Goal: Task Accomplishment & Management: Manage account settings

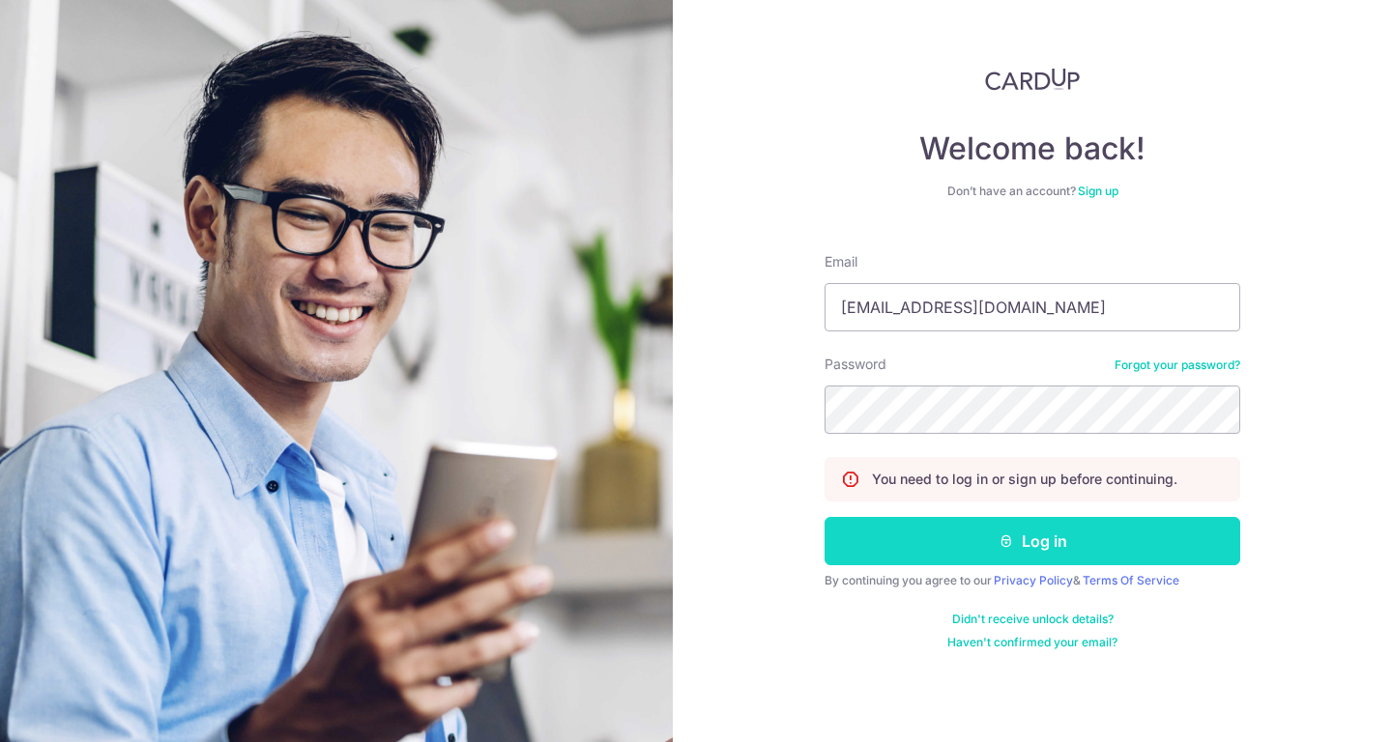
click at [984, 534] on button "Log in" at bounding box center [1032, 541] width 416 height 48
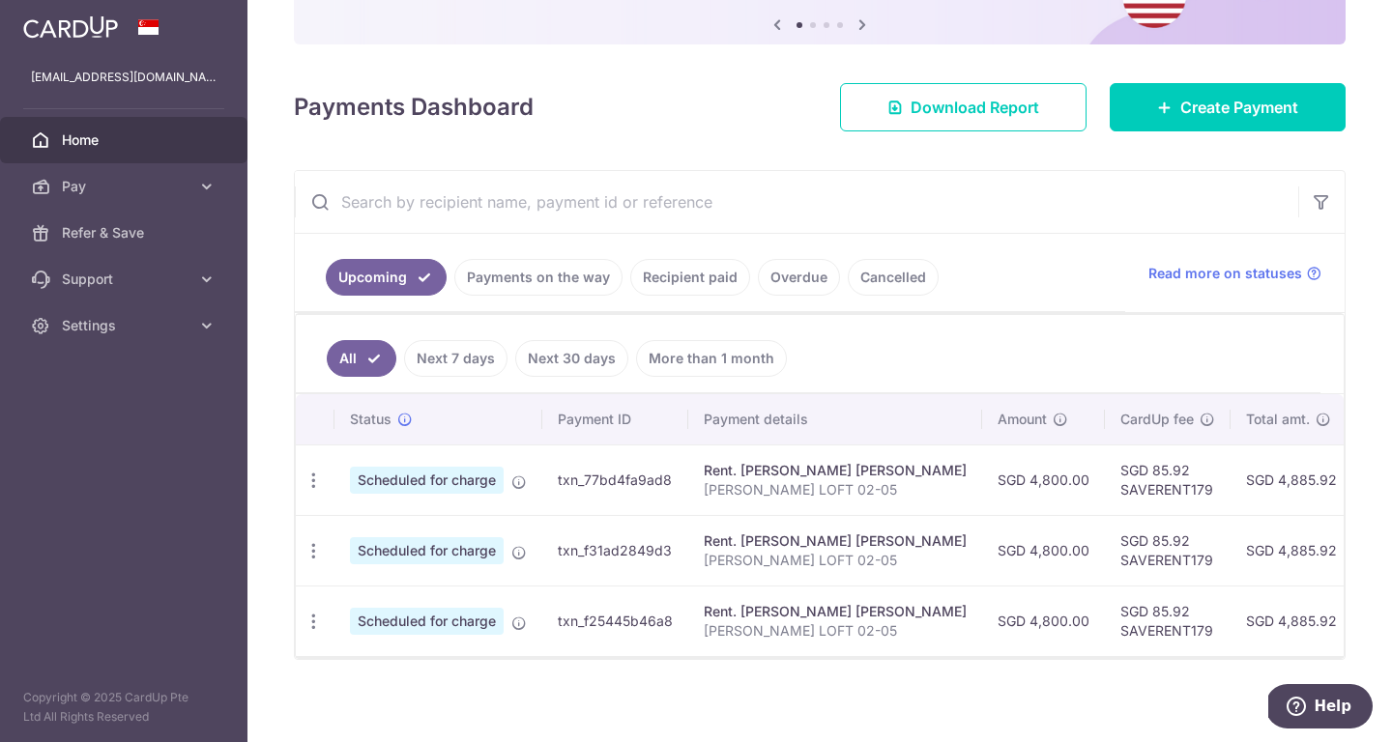
scroll to position [212, 0]
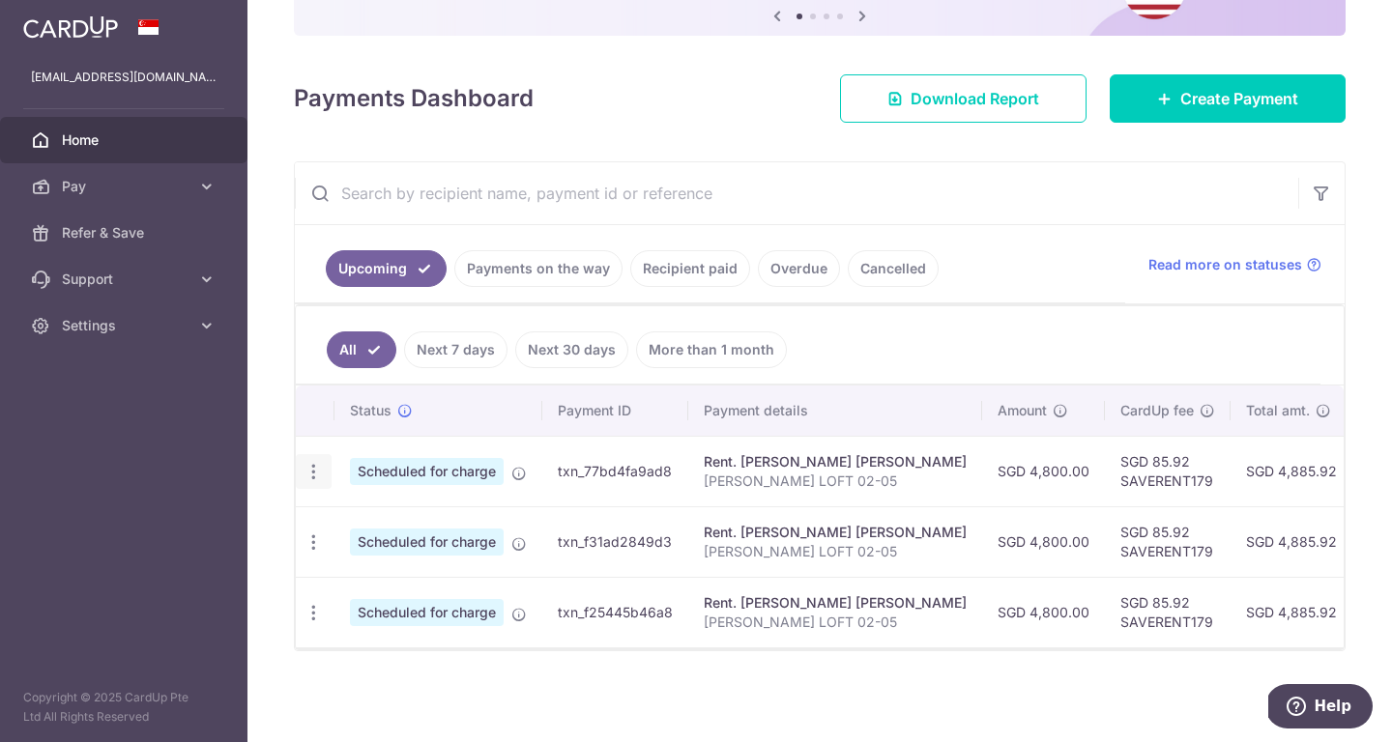
click at [317, 467] on icon "button" at bounding box center [313, 472] width 20 height 20
click at [376, 527] on span "Update payment" at bounding box center [416, 524] width 131 height 23
radio input "true"
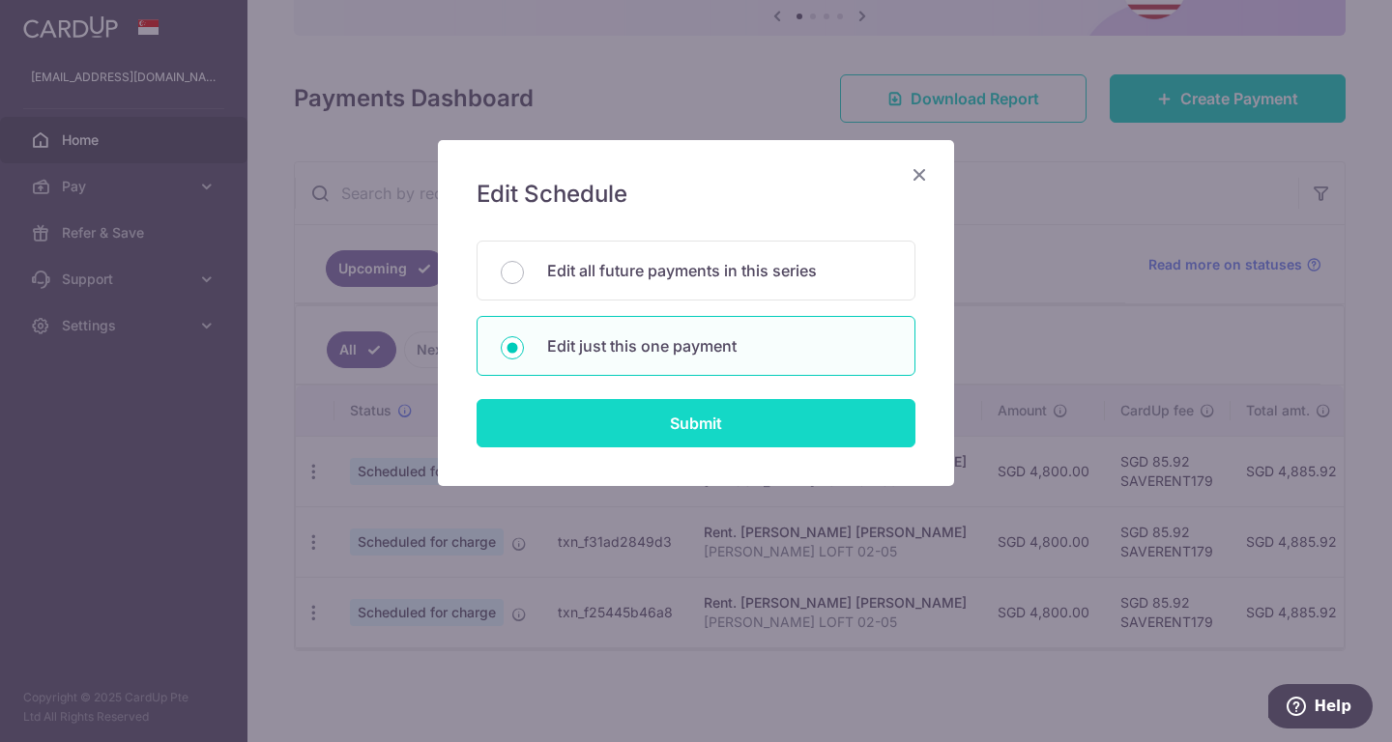
click at [615, 415] on input "Submit" at bounding box center [695, 423] width 439 height 48
radio input "true"
type input "4,800.00"
type input "[DATE]"
type input "[PERSON_NAME] LOFT 02-05"
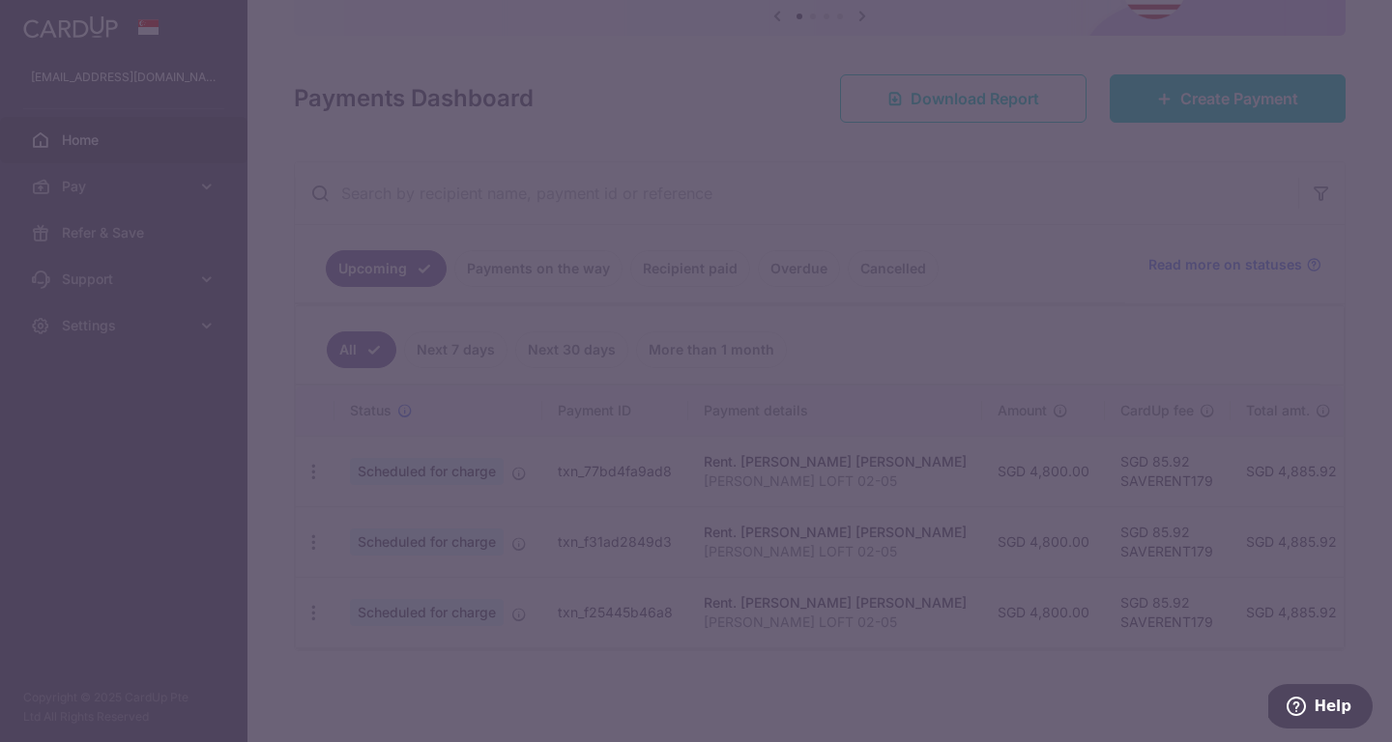
type input "SAVERENT179"
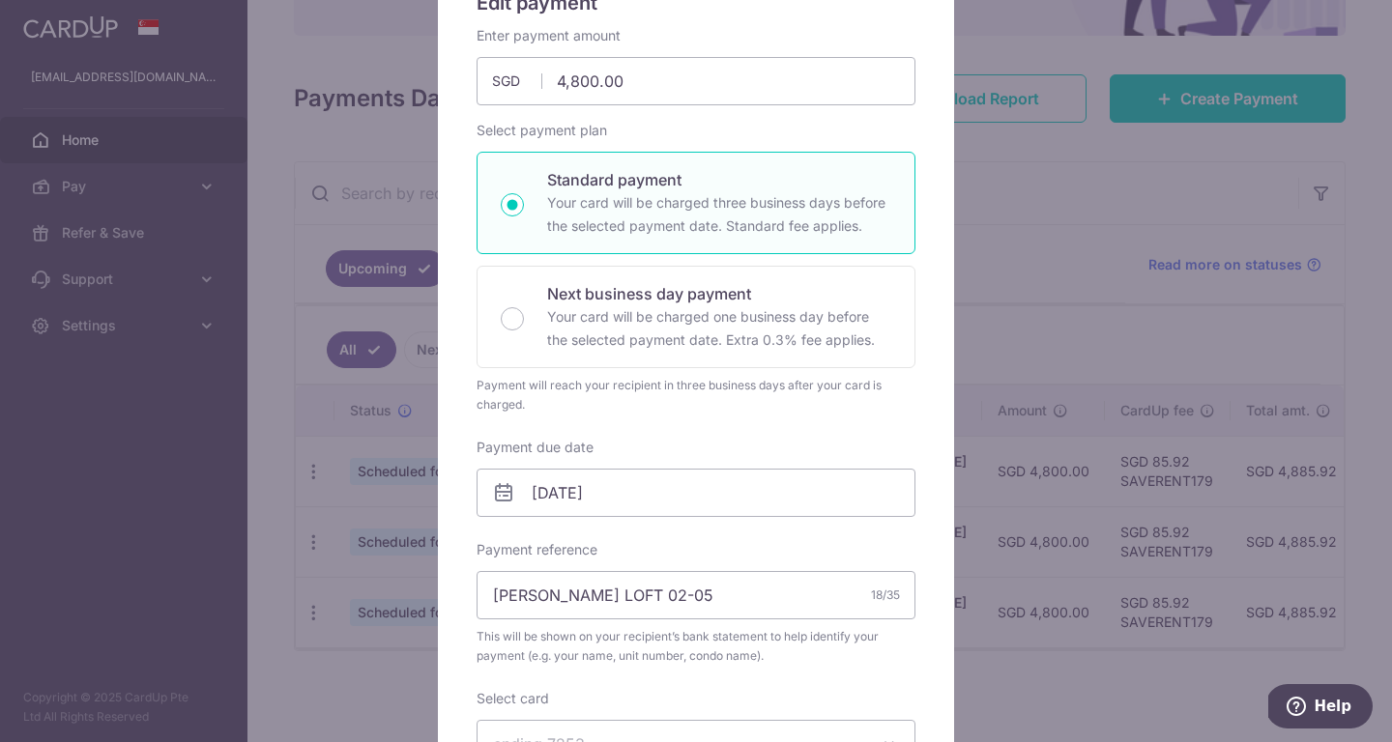
scroll to position [296, 0]
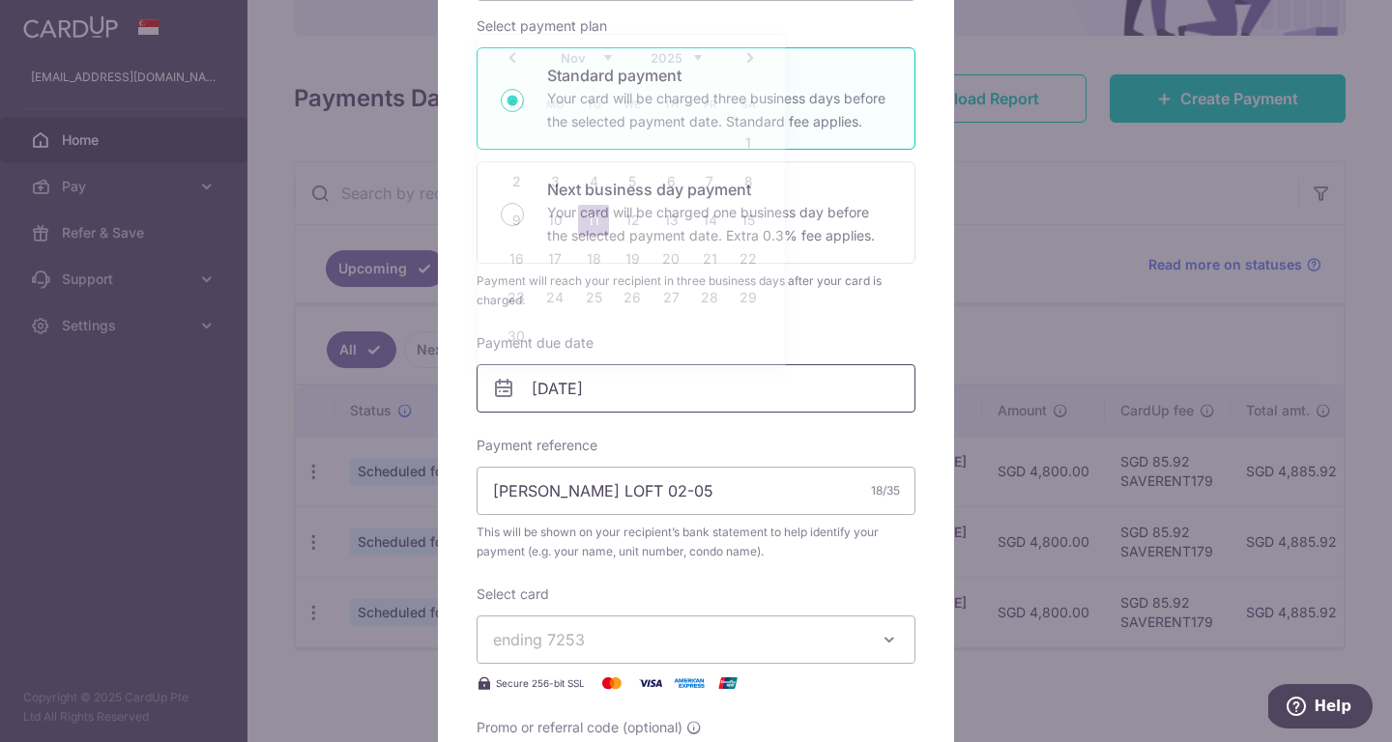
click at [602, 398] on input "[DATE]" at bounding box center [695, 388] width 439 height 48
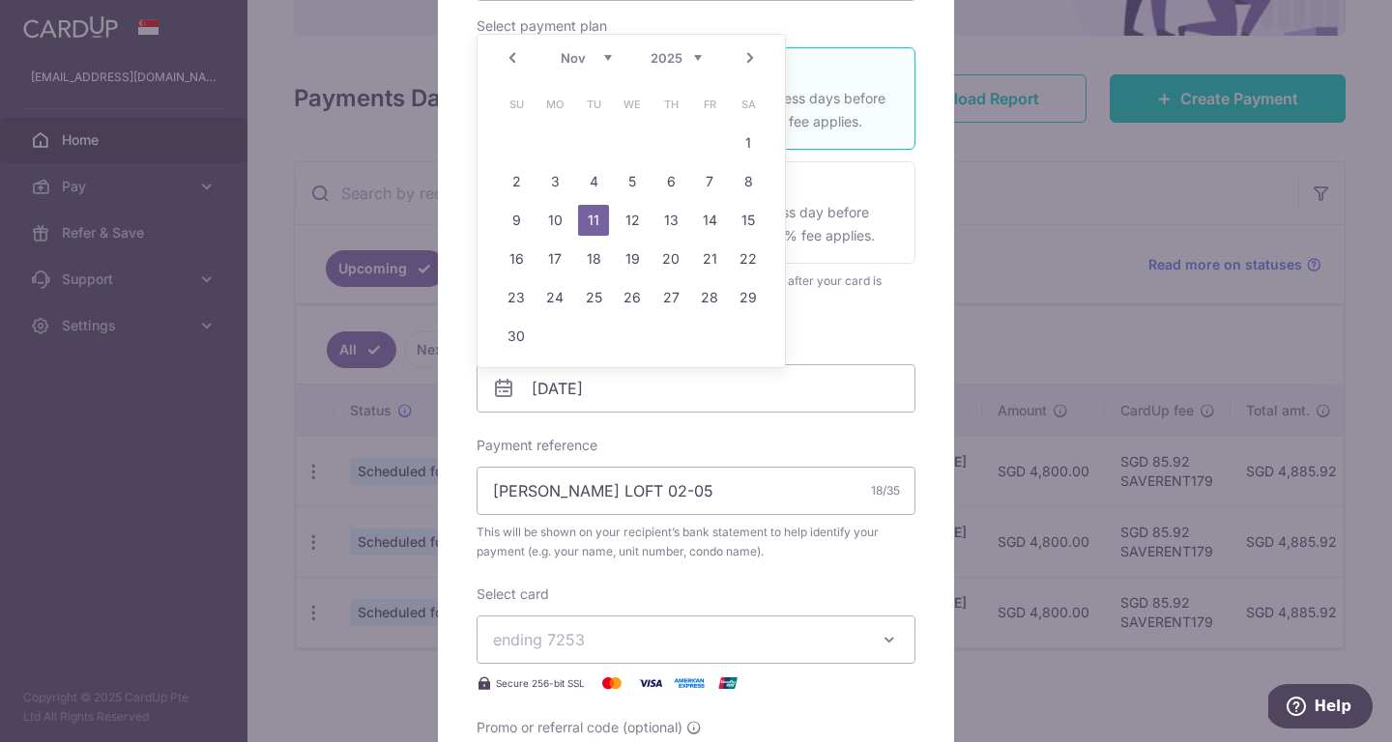
click at [576, 60] on select "Oct Nov Dec" at bounding box center [586, 57] width 51 height 15
click at [581, 60] on select "Oct Nov Dec" at bounding box center [586, 57] width 51 height 15
click at [582, 65] on select "Oct Nov Dec" at bounding box center [586, 57] width 51 height 15
click at [504, 56] on link "Prev" at bounding box center [512, 57] width 23 height 23
click at [674, 288] on link "30" at bounding box center [670, 297] width 31 height 31
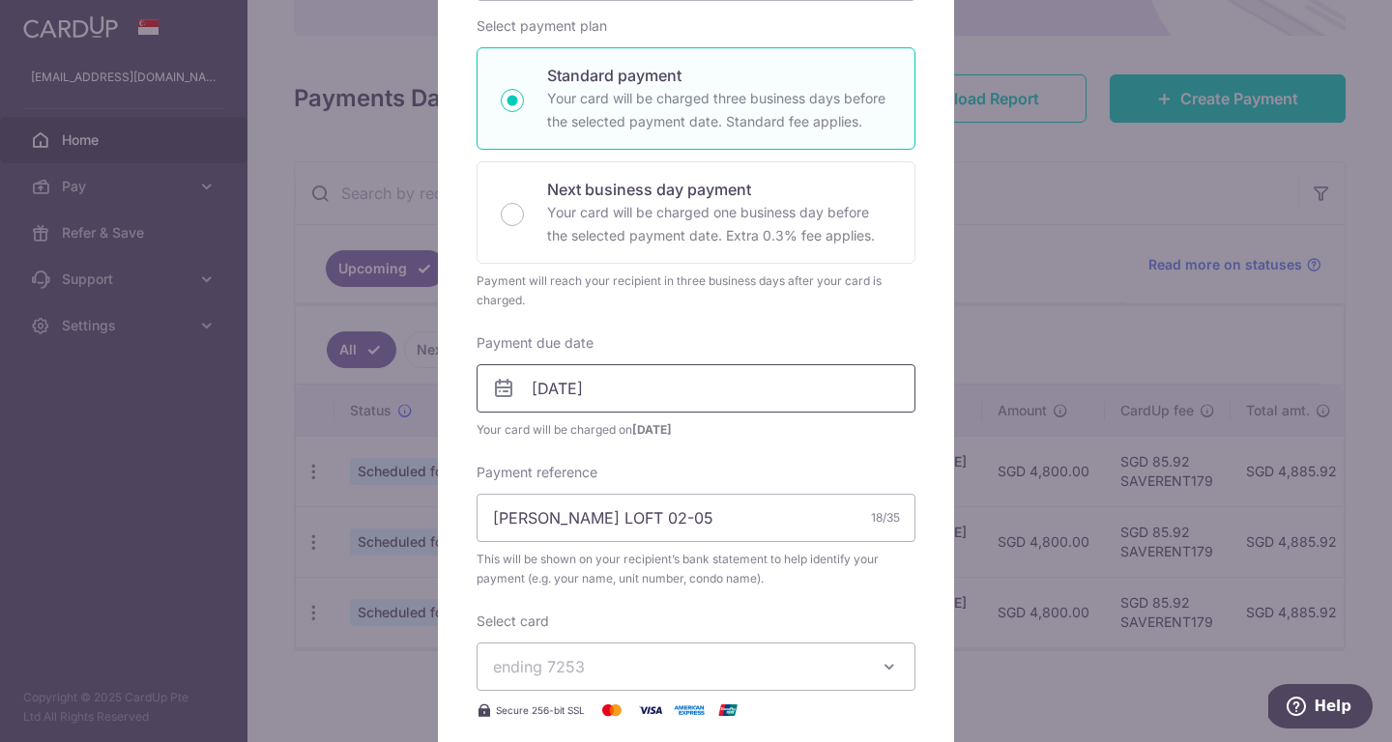
click at [571, 394] on input "[DATE]" at bounding box center [695, 388] width 439 height 48
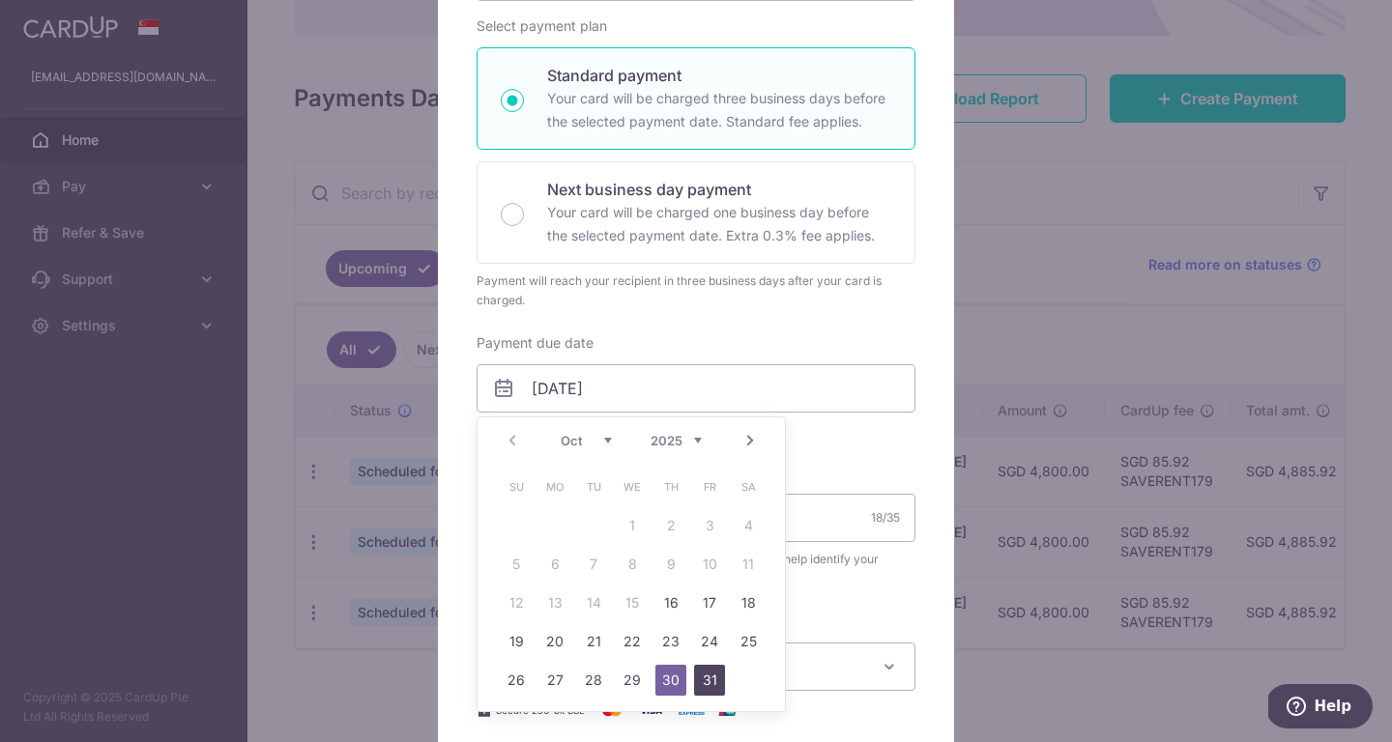
click at [717, 678] on link "31" at bounding box center [709, 680] width 31 height 31
type input "[DATE]"
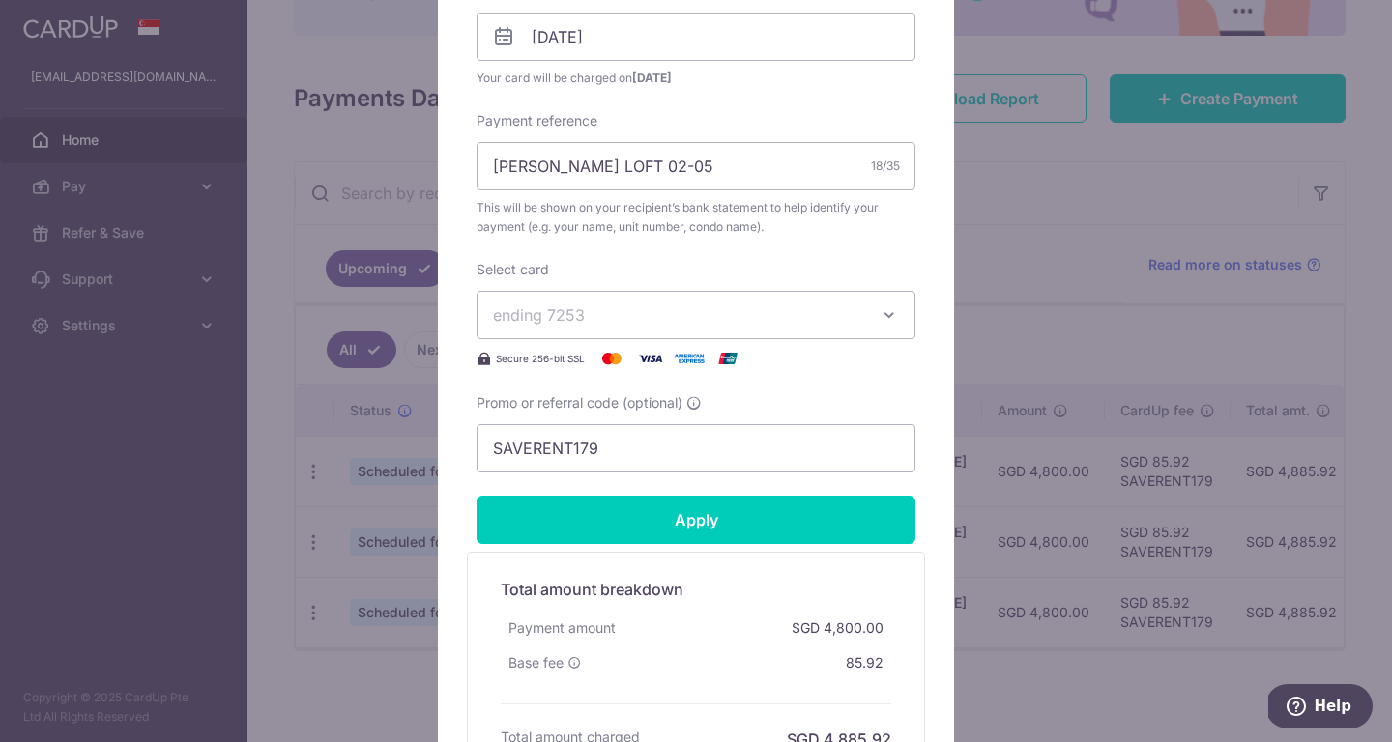
scroll to position [690, 0]
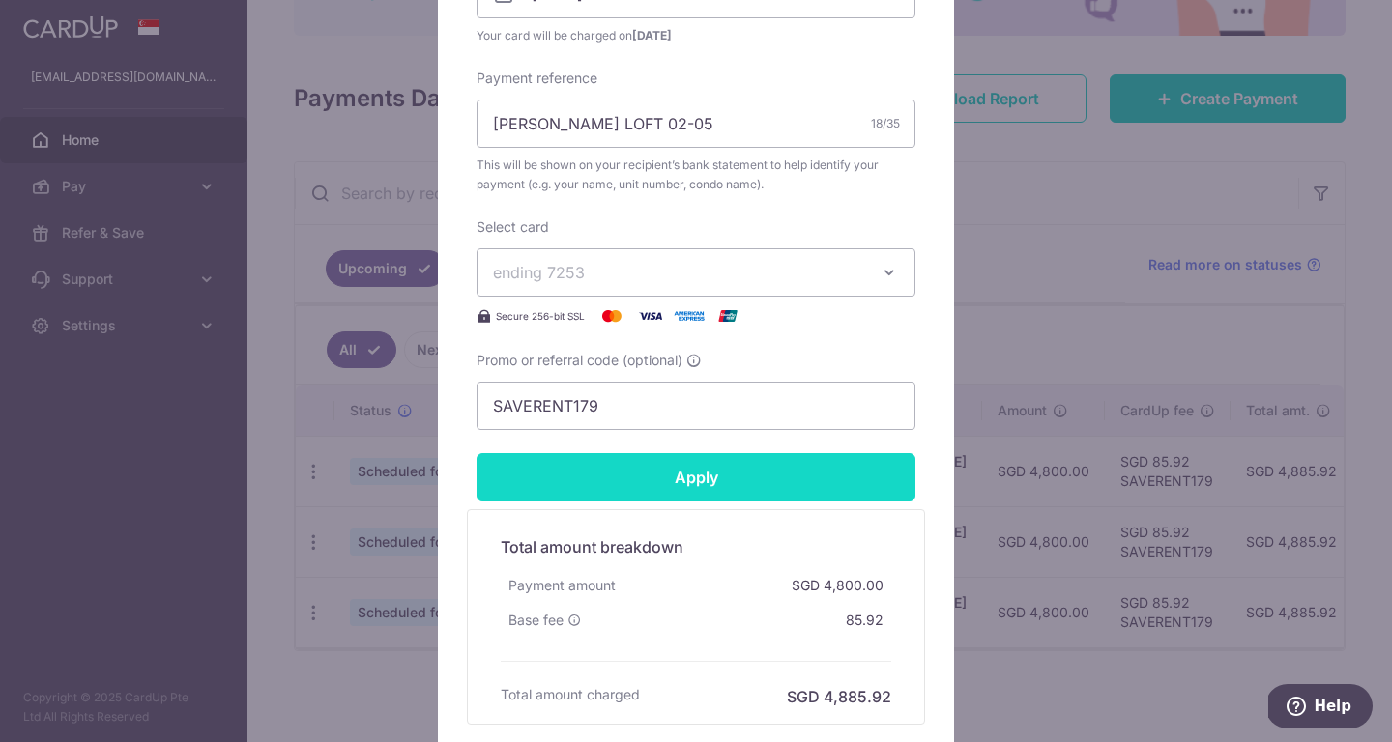
click at [704, 474] on input "Apply" at bounding box center [695, 477] width 439 height 48
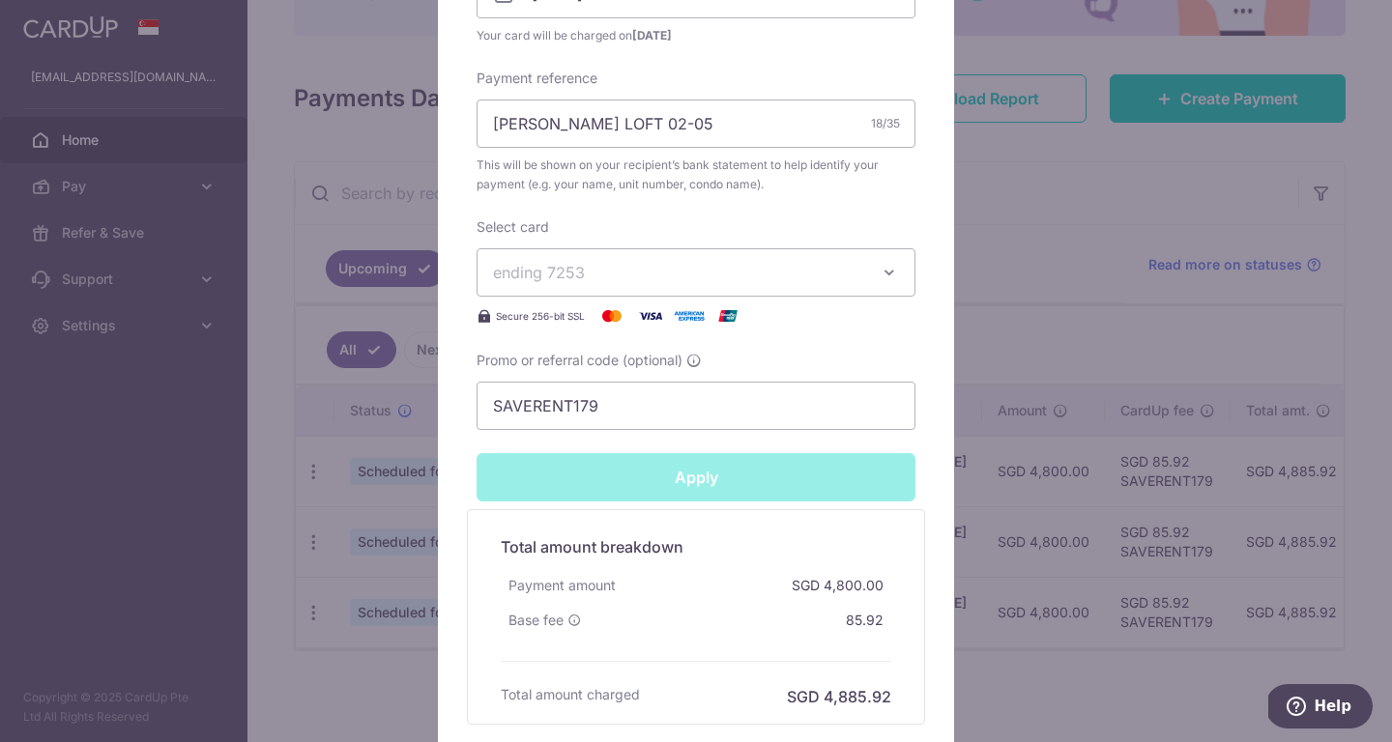
click at [704, 474] on div "Apply" at bounding box center [696, 477] width 462 height 48
type input "Successfully Applied"
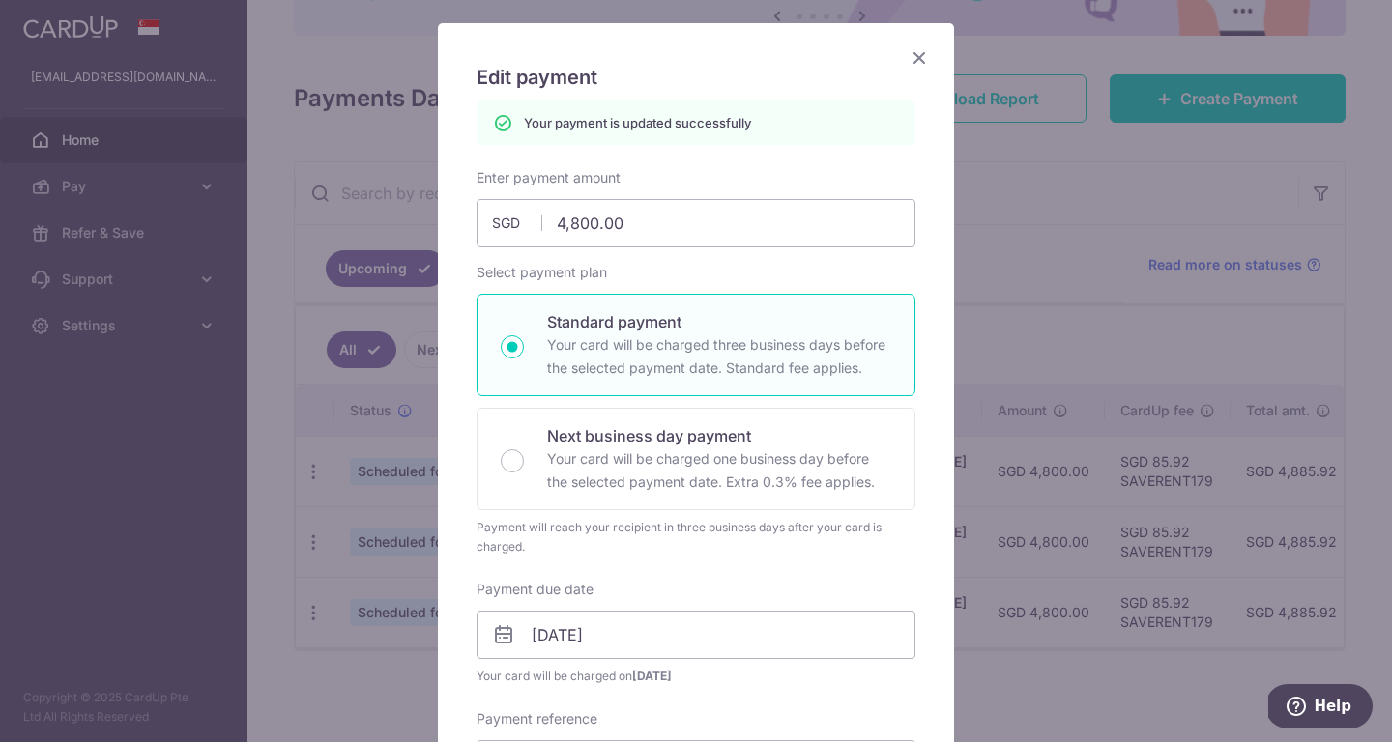
scroll to position [32, 0]
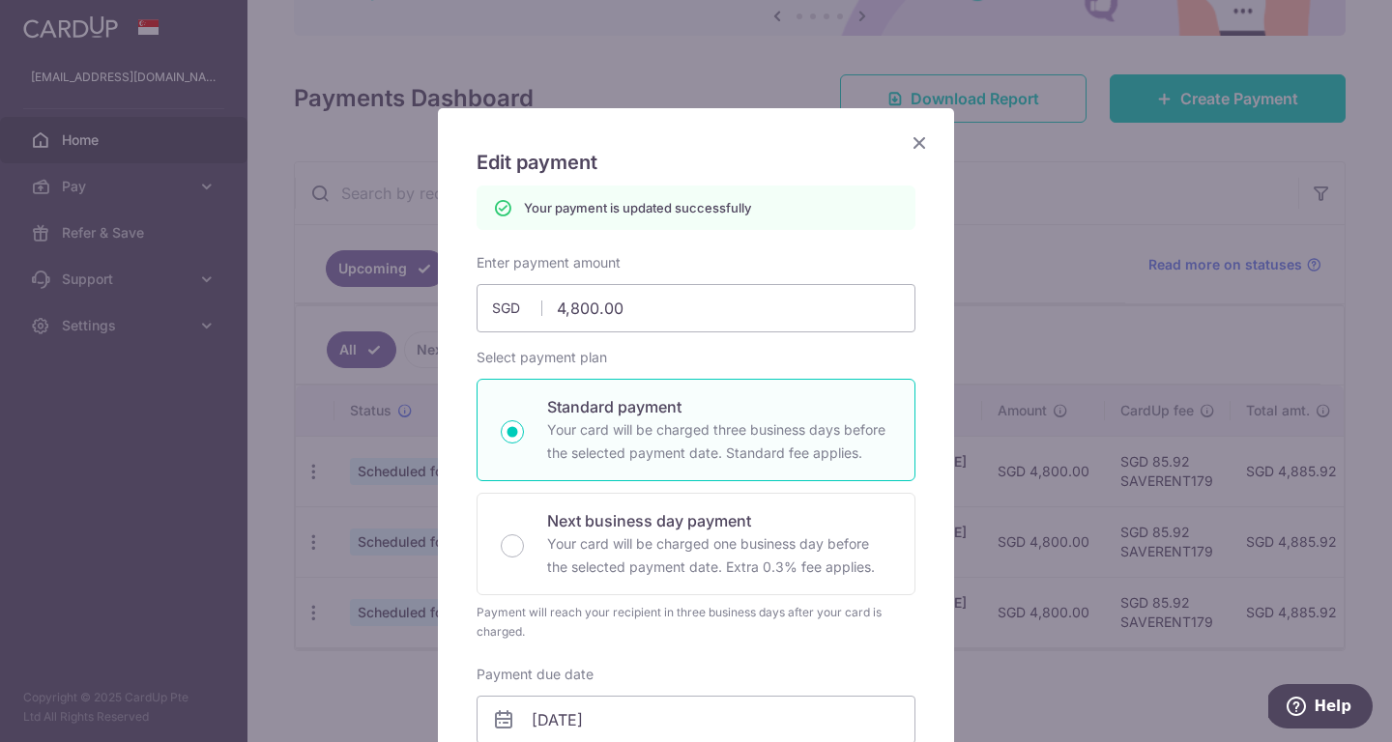
click at [915, 146] on icon "Close" at bounding box center [918, 142] width 23 height 24
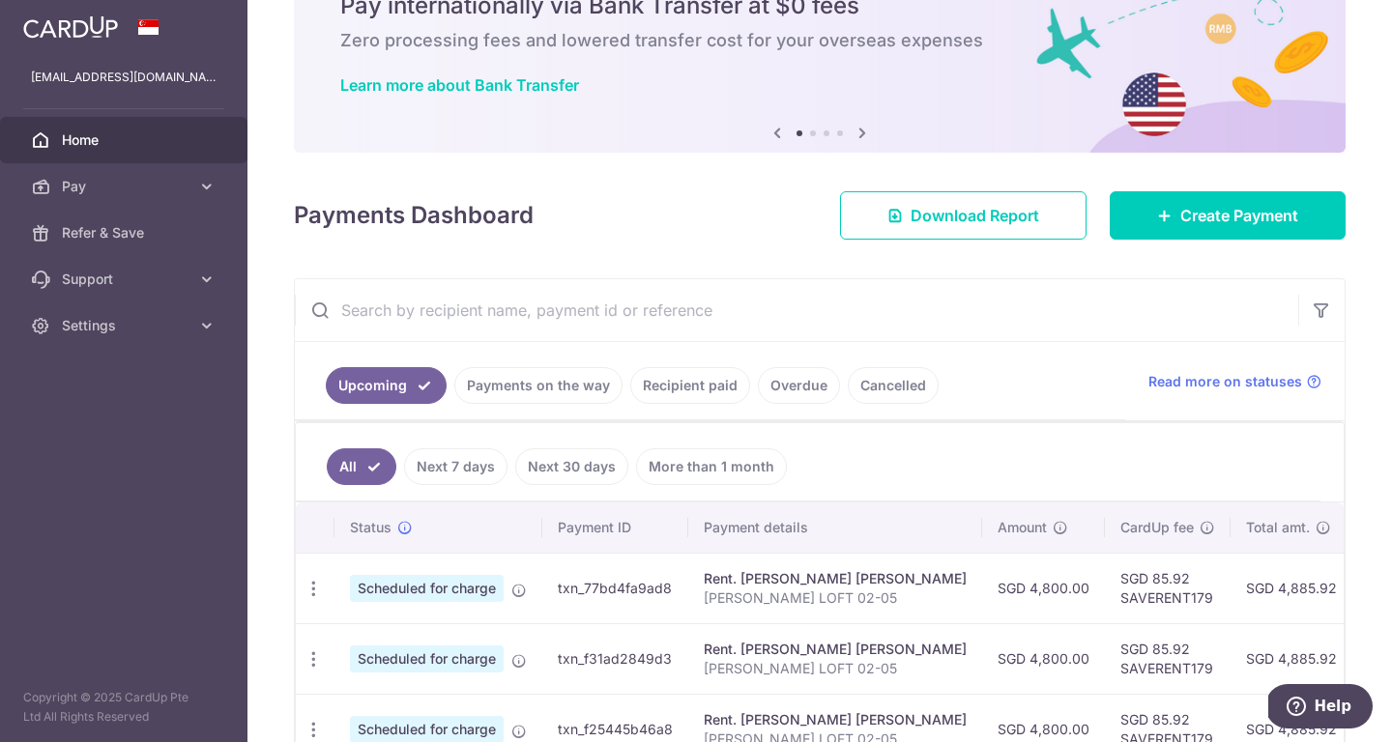
scroll to position [197, 0]
